Goal: Information Seeking & Learning: Check status

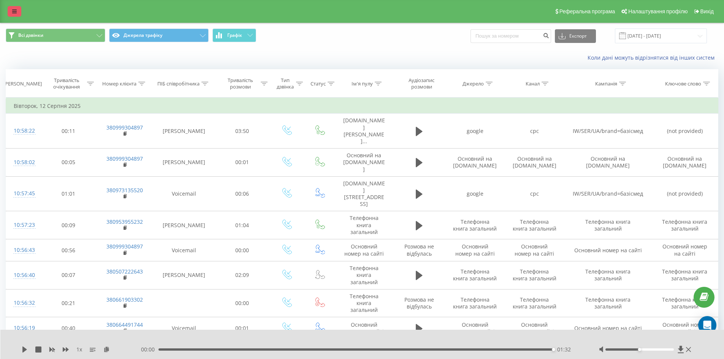
click at [13, 14] on link at bounding box center [15, 11] width 14 height 11
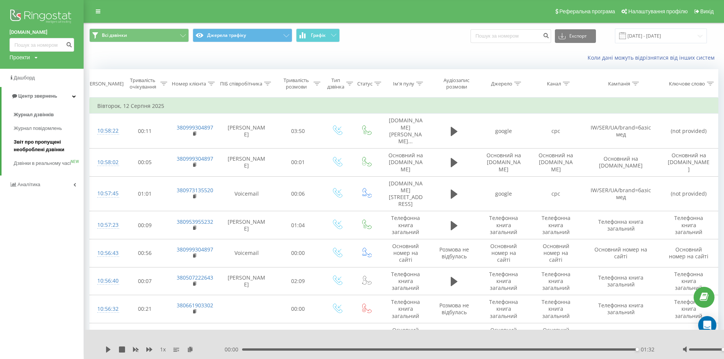
click at [23, 142] on span "Звіт про пропущені необроблені дзвінки" at bounding box center [47, 145] width 66 height 15
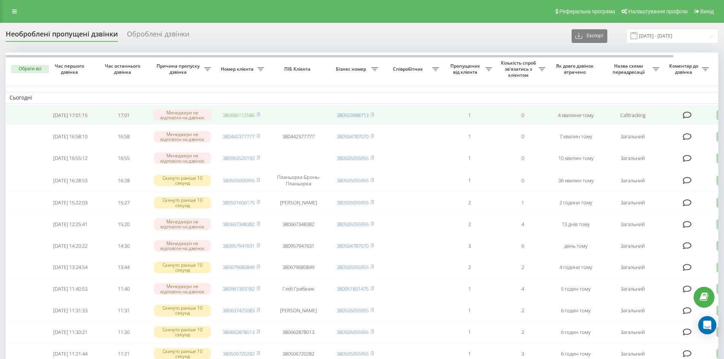
click at [252, 116] on link "380685112586" at bounding box center [239, 115] width 32 height 7
click at [241, 117] on link "380954668604" at bounding box center [239, 115] width 32 height 7
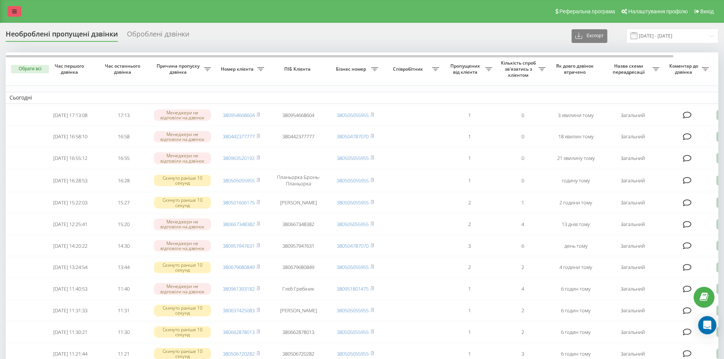
click at [12, 11] on link at bounding box center [15, 11] width 14 height 11
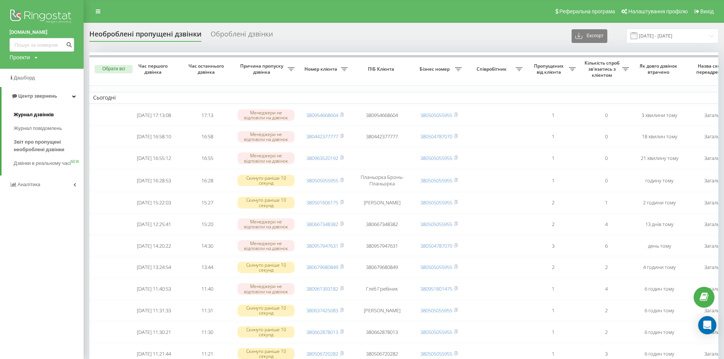
drag, startPoint x: 32, startPoint y: 113, endPoint x: 37, endPoint y: 113, distance: 4.6
click at [32, 113] on span "Журнал дзвінків" at bounding box center [34, 115] width 40 height 8
click at [44, 116] on span "Журнал дзвінків" at bounding box center [34, 115] width 40 height 8
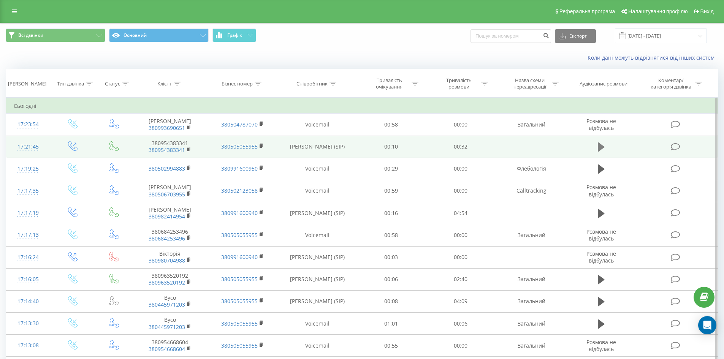
click at [599, 141] on button at bounding box center [601, 146] width 11 height 11
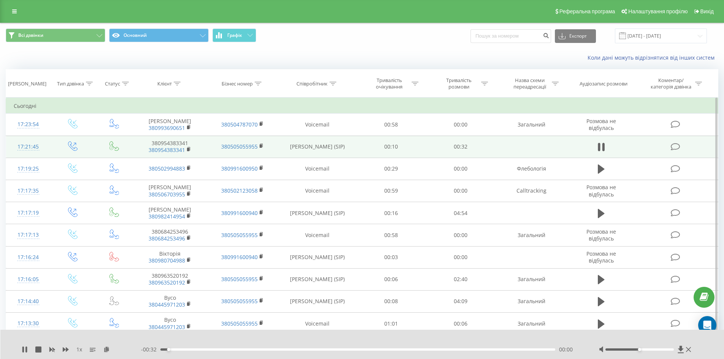
click at [294, 351] on div "00:00" at bounding box center [357, 350] width 395 height 2
click at [599, 149] on icon at bounding box center [599, 147] width 2 height 8
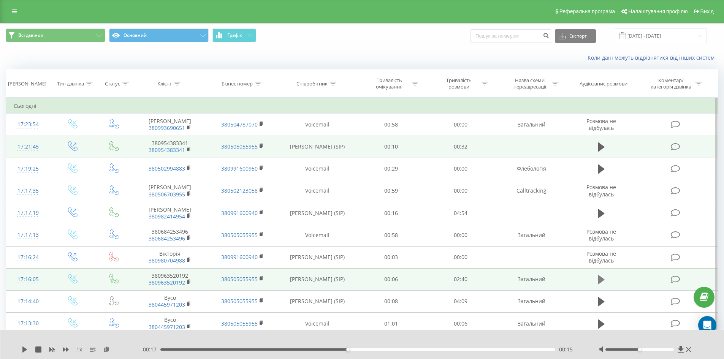
click at [600, 275] on icon at bounding box center [601, 280] width 7 height 11
click at [215, 352] on div "- 02:36 00:04 00:04" at bounding box center [360, 350] width 439 height 8
click at [218, 349] on div "00:05" at bounding box center [357, 350] width 395 height 2
click at [234, 352] on div "- 02:16 00:24 00:24" at bounding box center [360, 350] width 439 height 8
click at [233, 349] on div "00:25" at bounding box center [357, 350] width 395 height 2
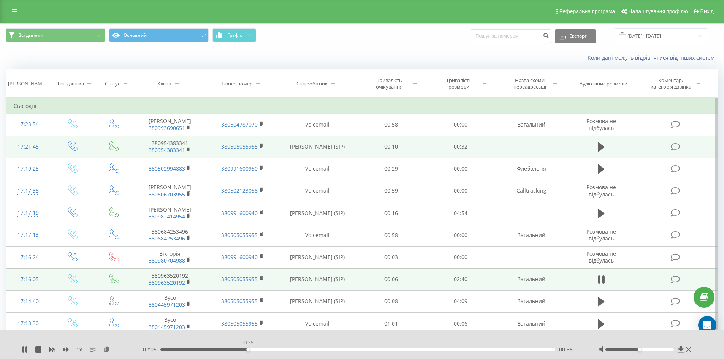
click at [248, 350] on div "00:35" at bounding box center [357, 350] width 395 height 2
drag, startPoint x: 260, startPoint y: 348, endPoint x: 283, endPoint y: 350, distance: 22.9
click at [260, 348] on div "- 02:05 00:35 00:35" at bounding box center [360, 350] width 439 height 8
click at [290, 351] on div "- 02:04 00:36 00:36" at bounding box center [360, 350] width 439 height 8
click at [321, 351] on div "- 02:04 00:36 00:36" at bounding box center [360, 350] width 439 height 8
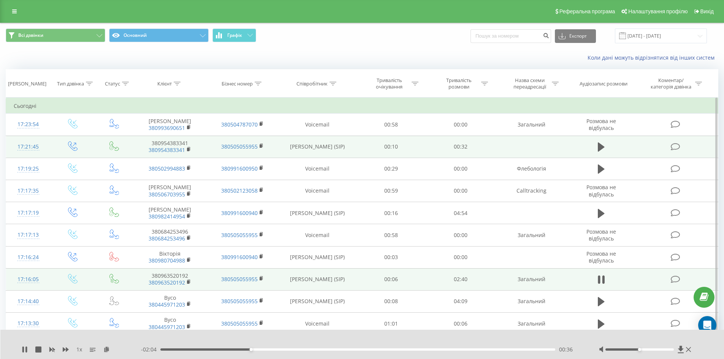
click at [327, 348] on div "- 02:04 00:36 00:36" at bounding box center [360, 350] width 439 height 8
click at [328, 349] on div "00:37" at bounding box center [357, 350] width 395 height 2
click at [357, 349] on div "01:09" at bounding box center [357, 350] width 395 height 2
click at [187, 281] on rect at bounding box center [188, 282] width 2 height 3
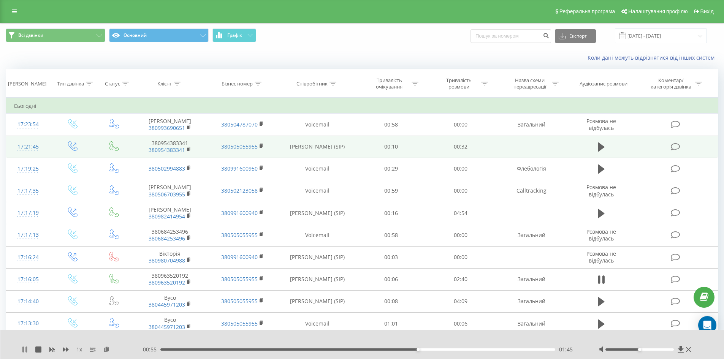
click at [24, 349] on icon at bounding box center [23, 350] width 2 height 6
